Goal: Transaction & Acquisition: Purchase product/service

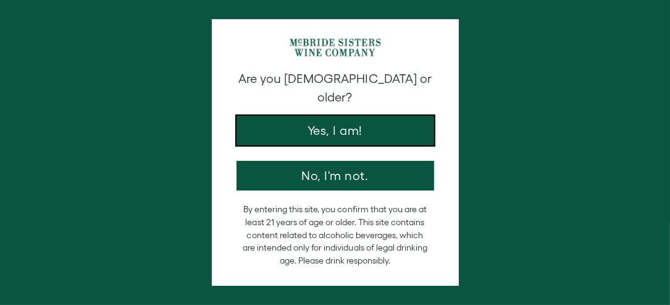
click at [301, 116] on button "Yes, I am!" at bounding box center [336, 131] width 198 height 30
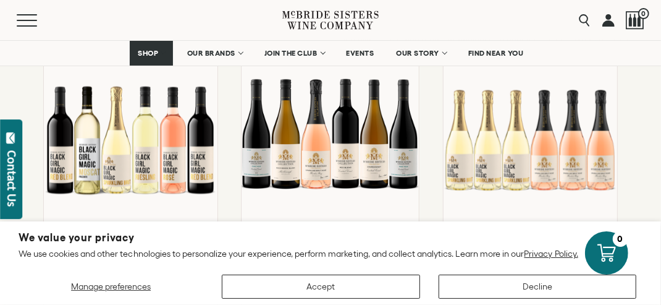
scroll to position [988, 0]
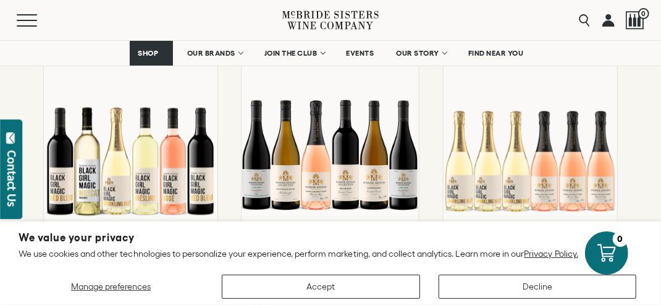
click at [317, 157] on div at bounding box center [330, 154] width 177 height 263
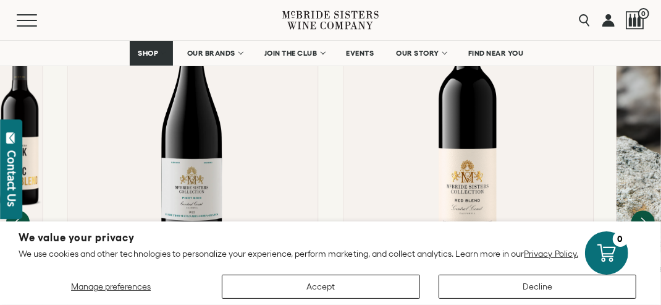
scroll to position [1235, 0]
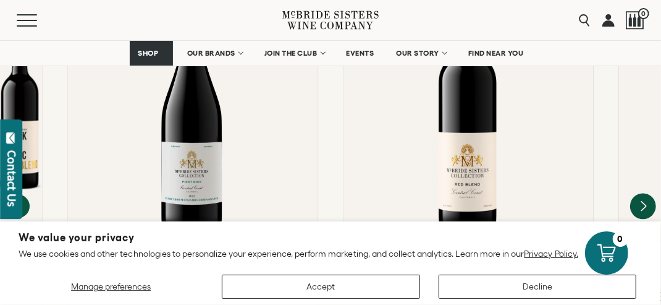
click at [643, 201] on icon "Next" at bounding box center [643, 206] width 5 height 10
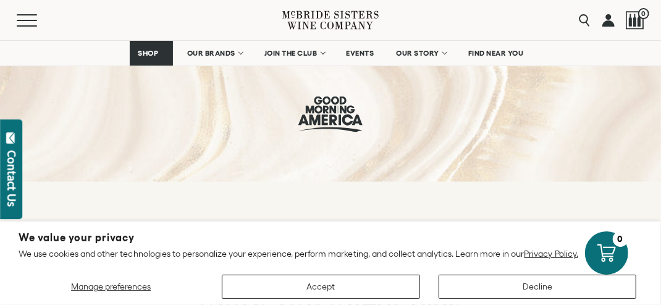
scroll to position [556, 0]
